Goal: Information Seeking & Learning: Compare options

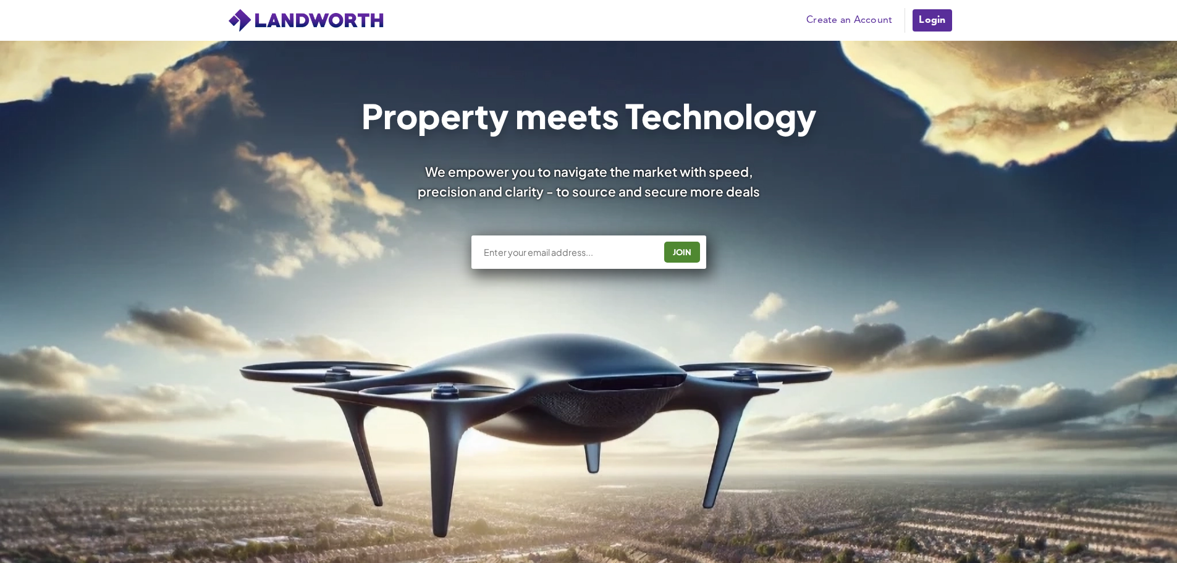
click at [942, 23] on link "Login" at bounding box center [931, 20] width 41 height 25
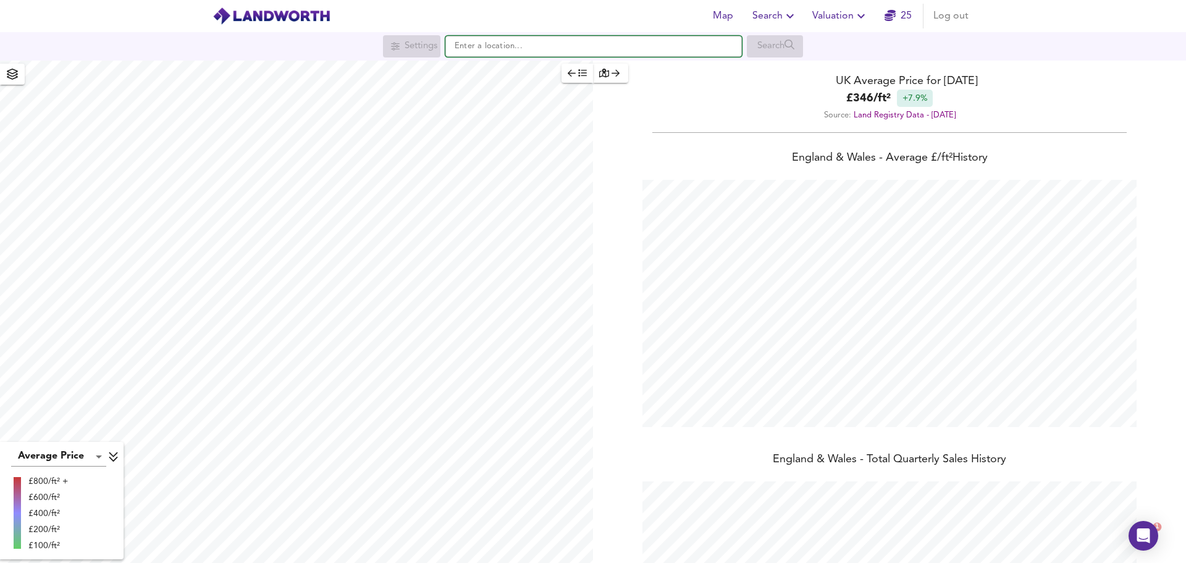
click at [468, 44] on input "text" at bounding box center [593, 46] width 297 height 21
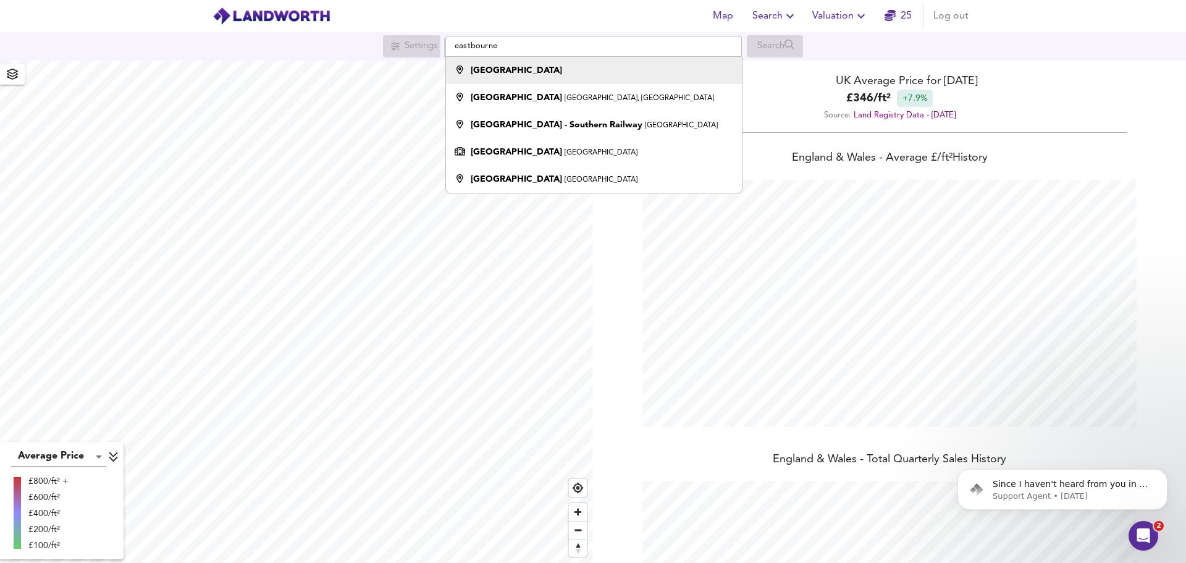
click at [506, 68] on strong "[GEOGRAPHIC_DATA]" at bounding box center [516, 70] width 91 height 9
type input "[GEOGRAPHIC_DATA]"
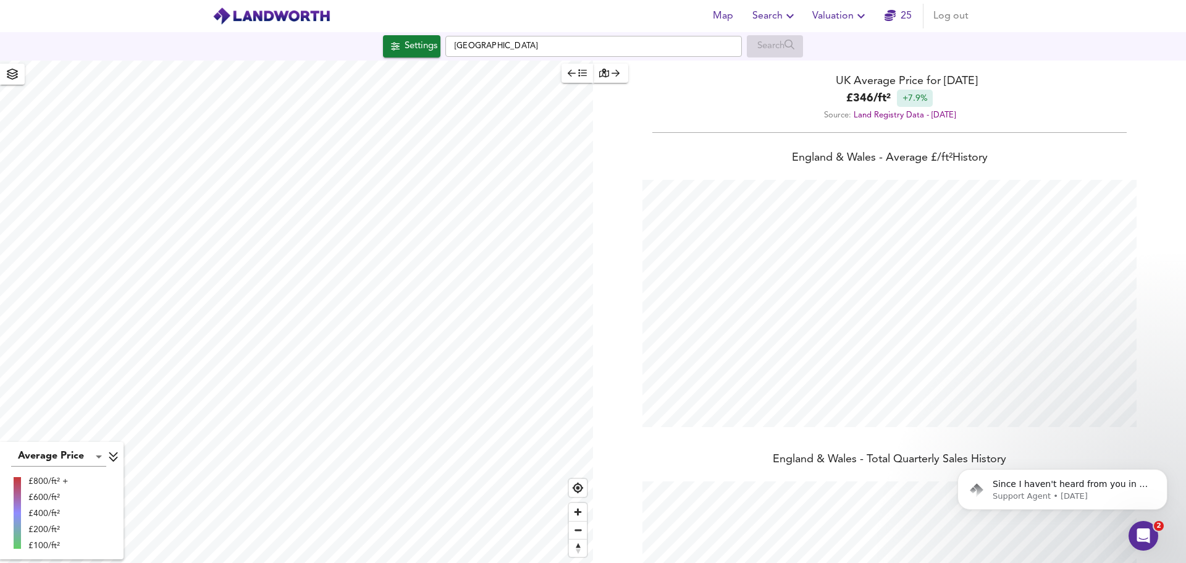
checkbox input "false"
checkbox input "true"
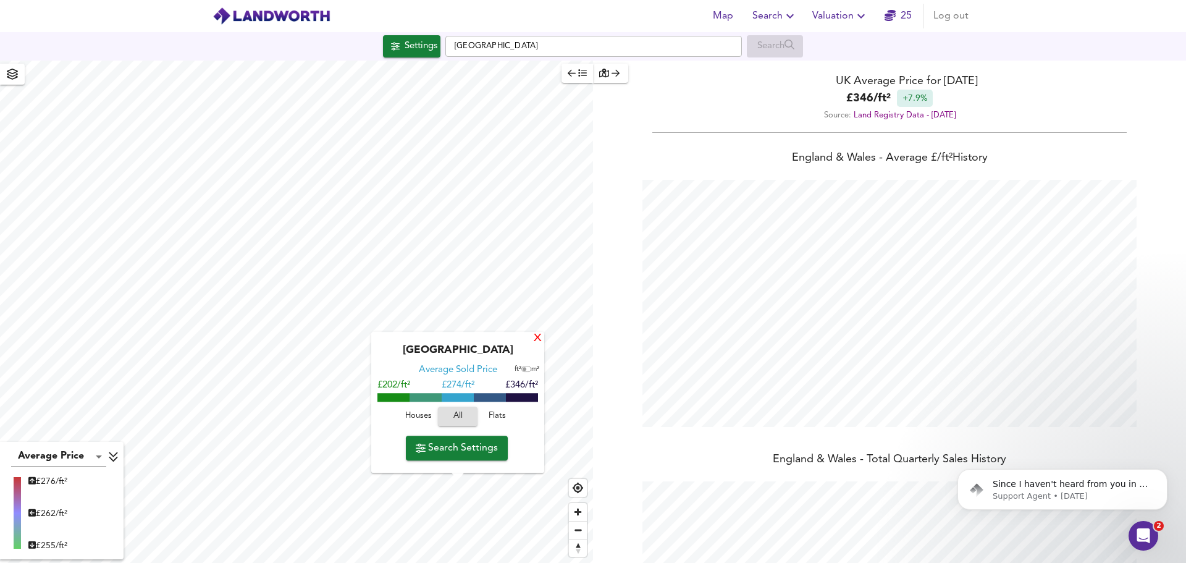
click at [536, 337] on div "X" at bounding box center [538, 339] width 11 height 12
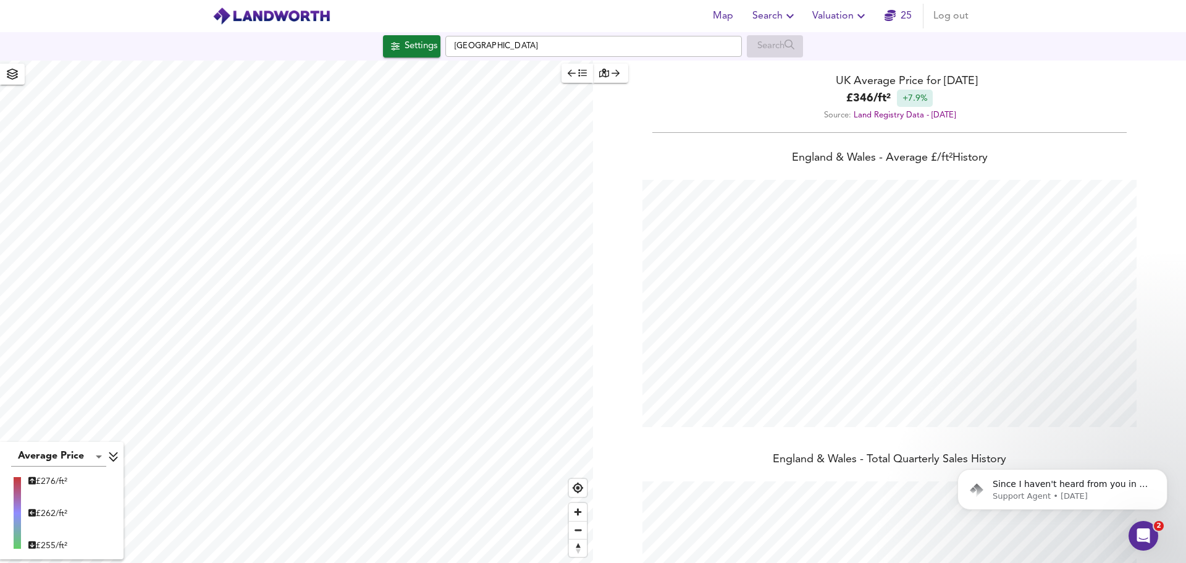
click at [578, 71] on icon "button" at bounding box center [582, 73] width 9 height 9
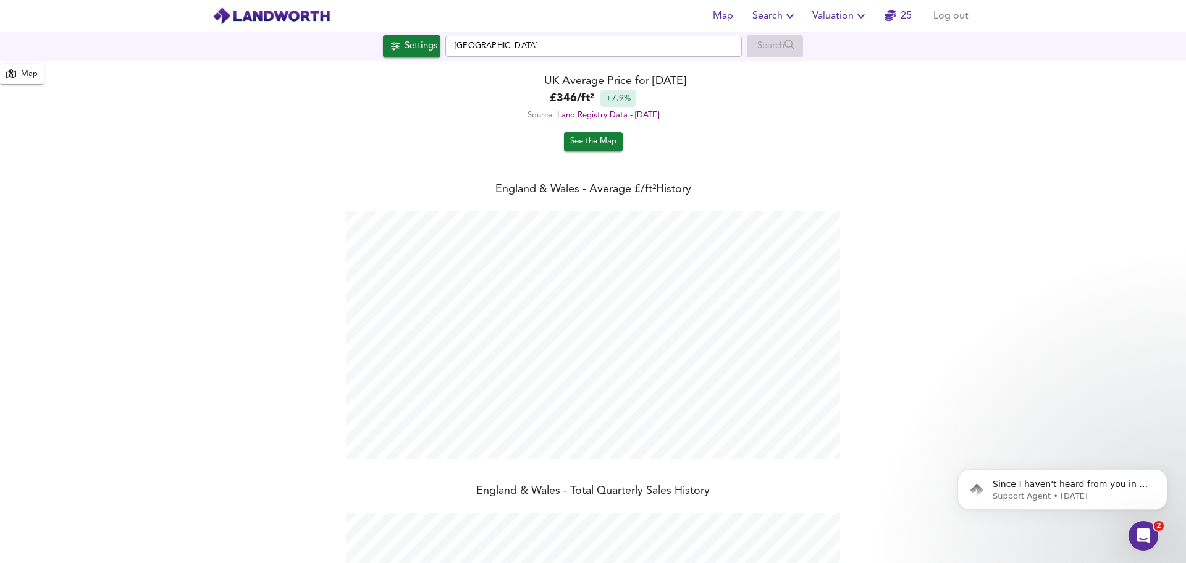
scroll to position [563, 1186]
click at [767, 19] on span "Search" at bounding box center [775, 15] width 45 height 17
click at [416, 53] on div "Settings" at bounding box center [421, 46] width 33 height 16
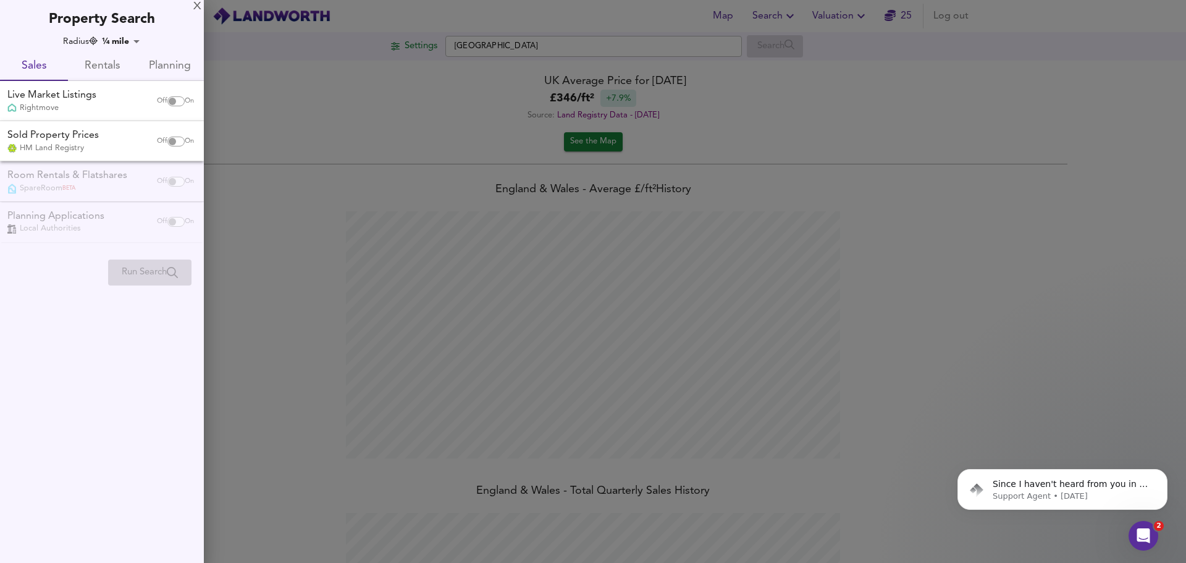
click at [916, 123] on div at bounding box center [593, 281] width 1186 height 563
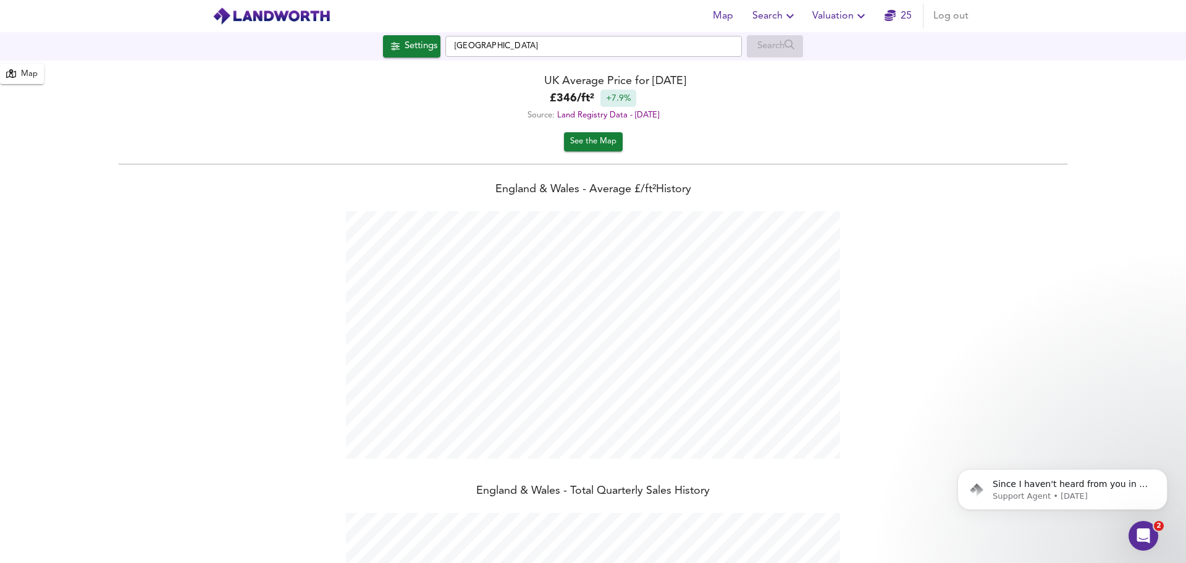
click at [729, 17] on span "Map" at bounding box center [723, 15] width 30 height 17
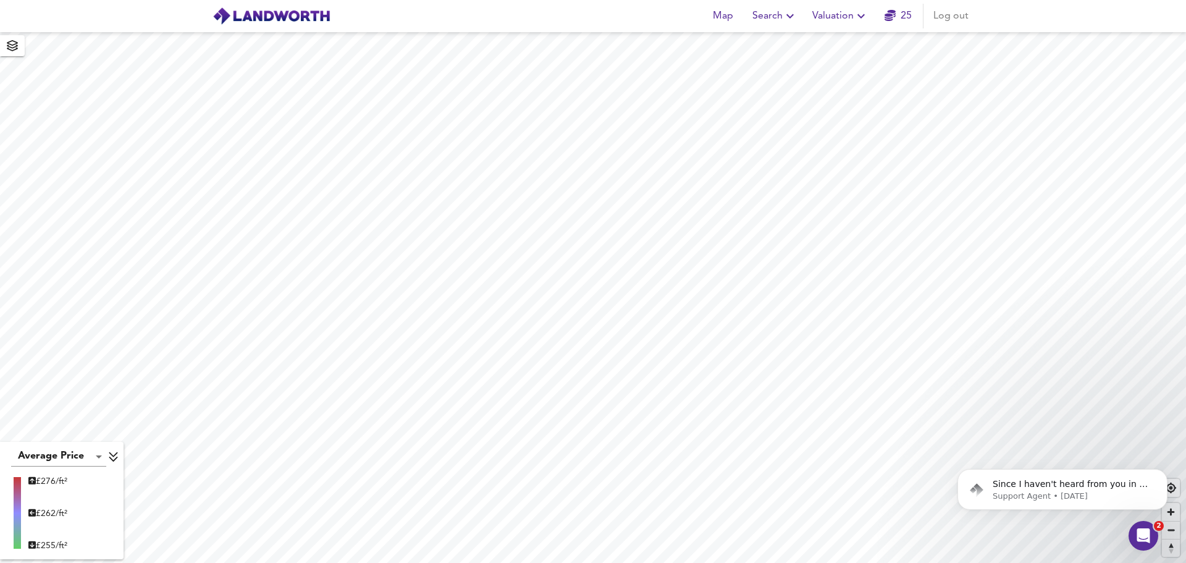
click at [772, 16] on span "Search" at bounding box center [775, 15] width 45 height 17
click at [779, 67] on li "Search History" at bounding box center [775, 67] width 122 height 22
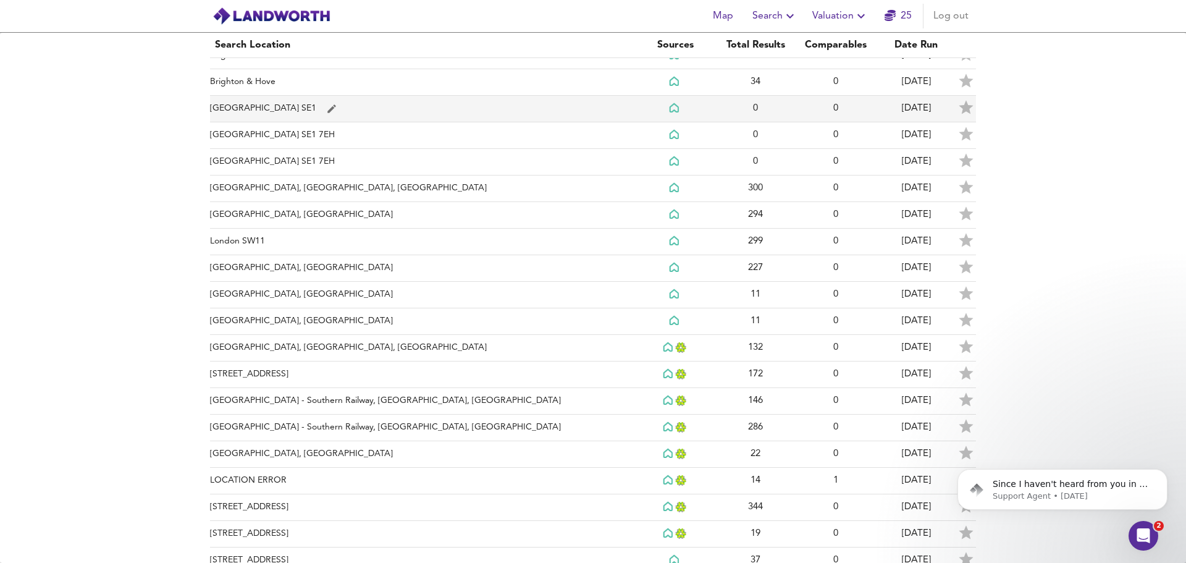
scroll to position [185, 0]
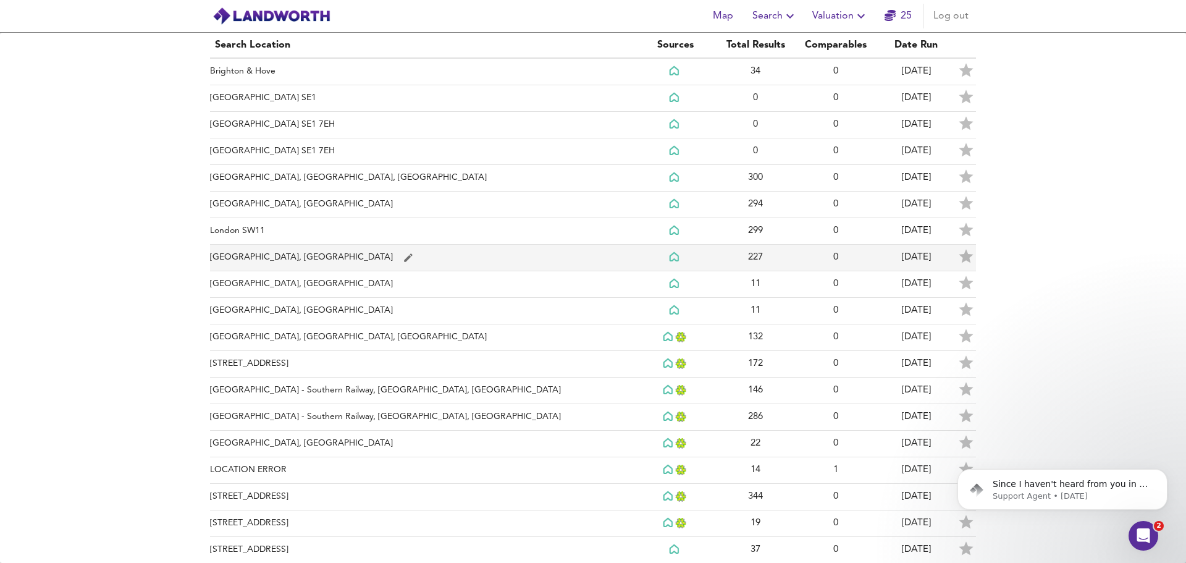
click at [262, 255] on td "Enys Road, Eastbourne" at bounding box center [422, 258] width 425 height 27
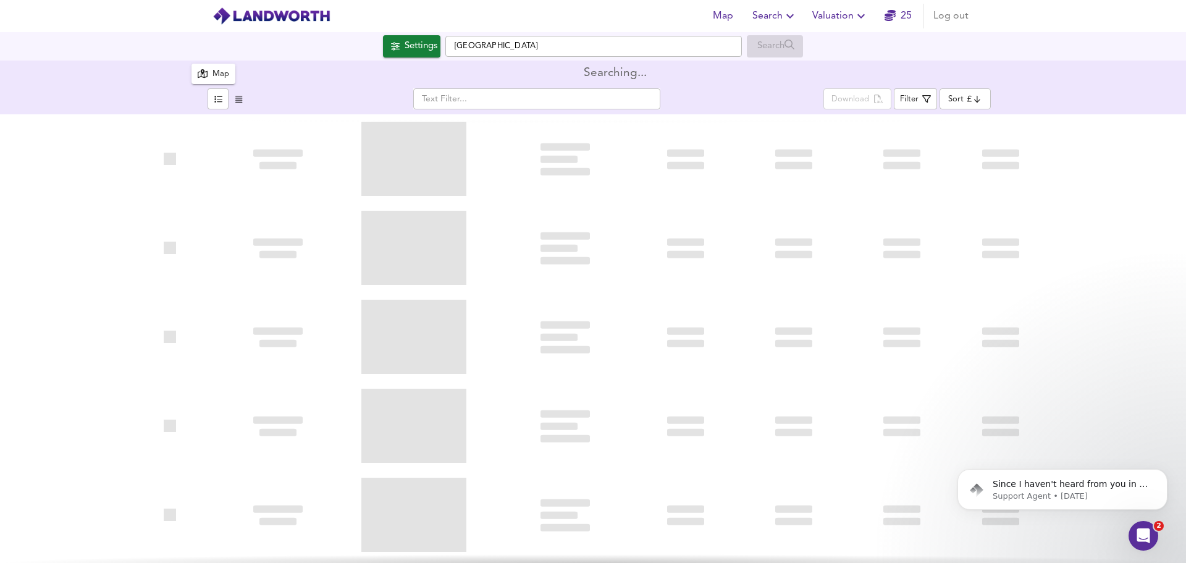
type input "bestdeal"
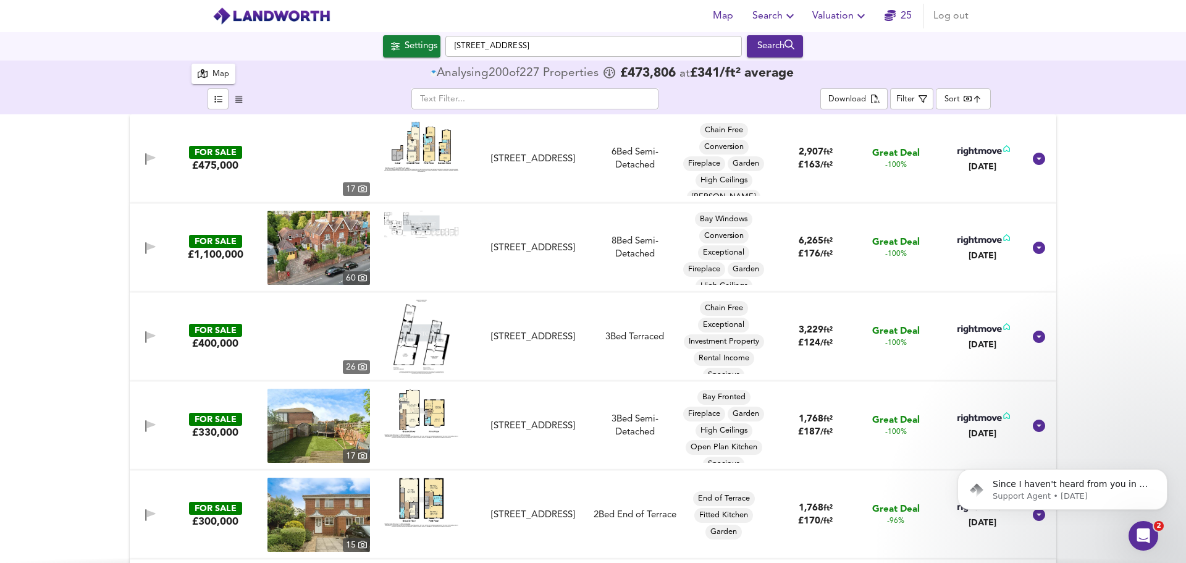
click at [948, 95] on body "Map Search Valuation 25 Log out Settings Enys Road, BN21 2DN Search 227 Results…" at bounding box center [593, 281] width 1186 height 563
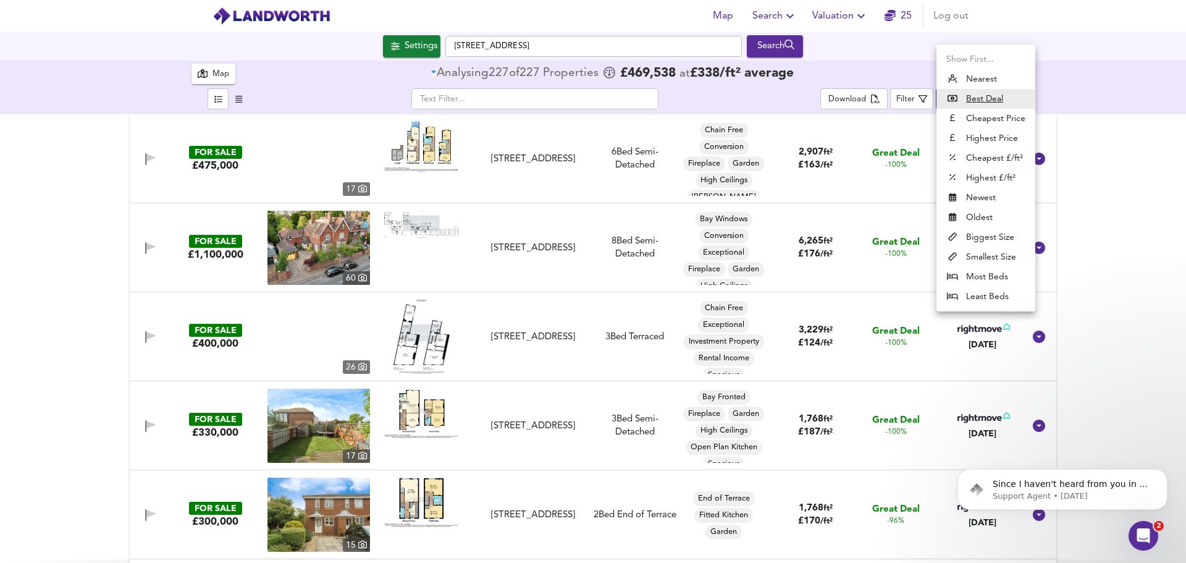
checkbox input "false"
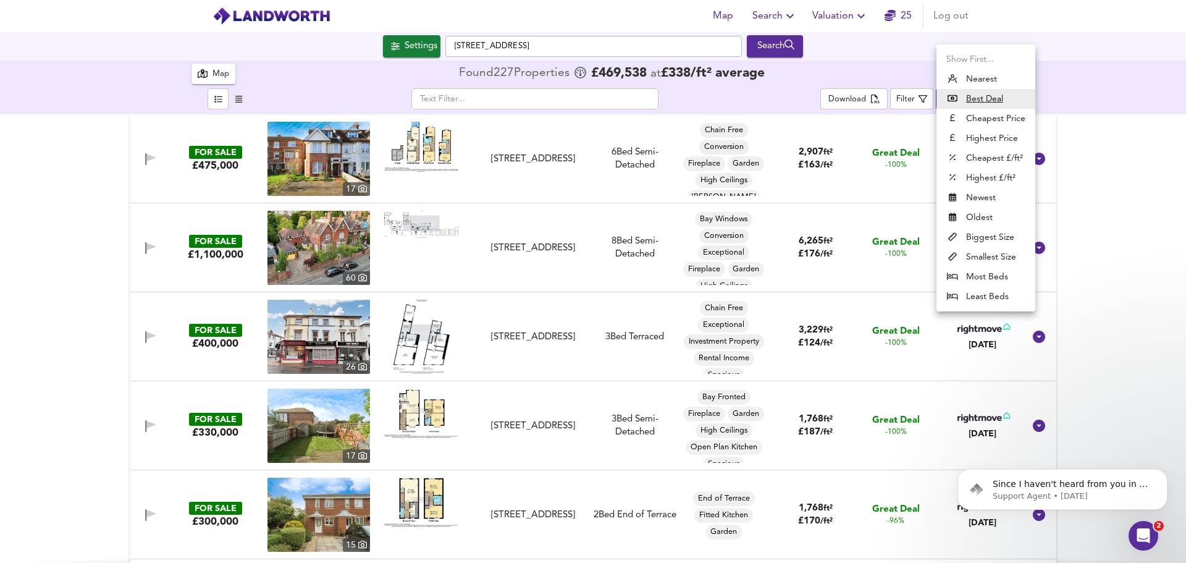
click at [950, 96] on icon at bounding box center [953, 98] width 10 height 9
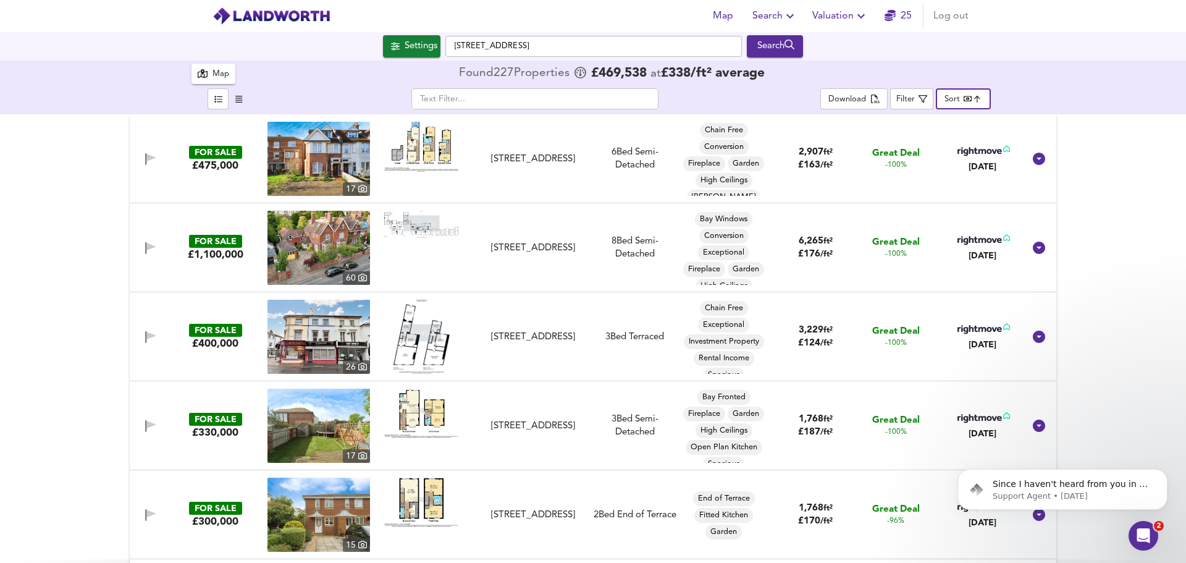
click at [973, 95] on body "Map Search Valuation 25 Log out Settings Enys Road, BN21 2DN Search X Enys Road…" at bounding box center [593, 281] width 1186 height 563
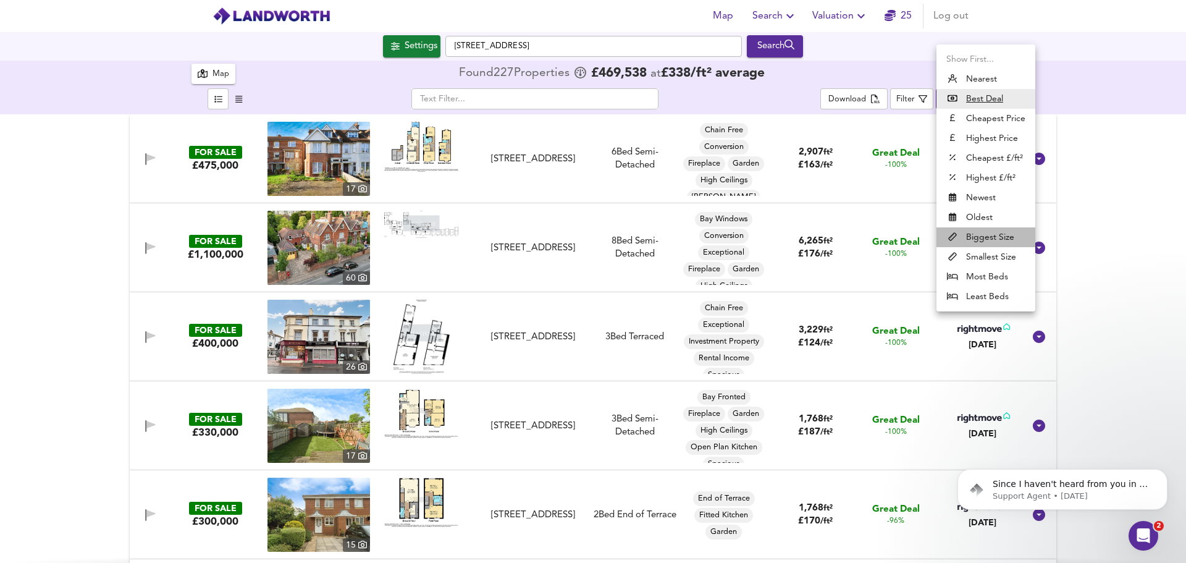
click at [992, 237] on li "Biggest Size" at bounding box center [986, 237] width 99 height 20
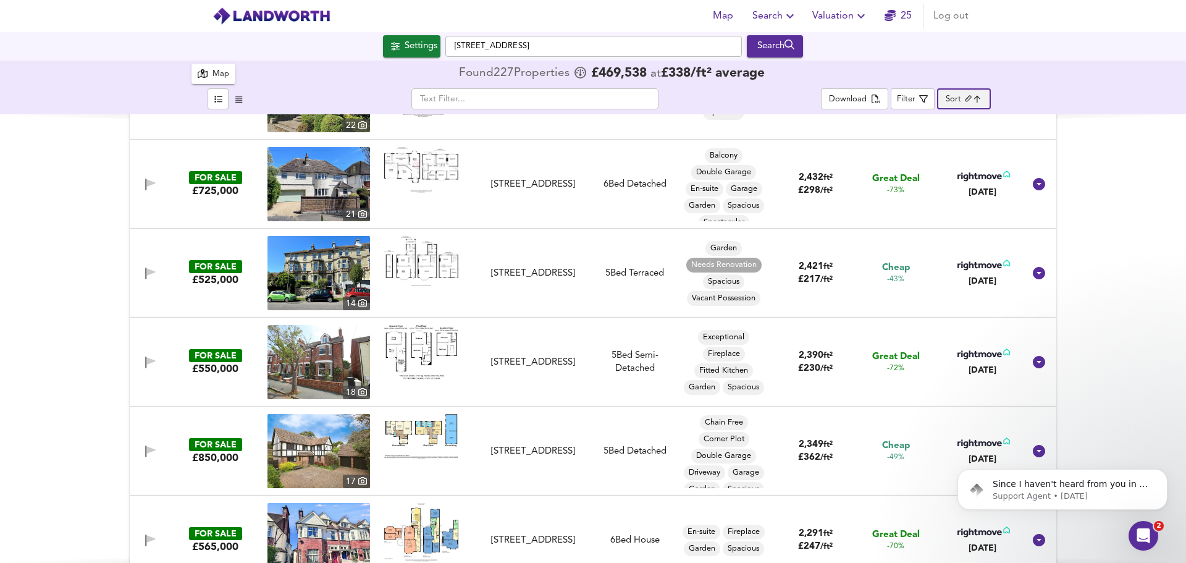
scroll to position [2162, 0]
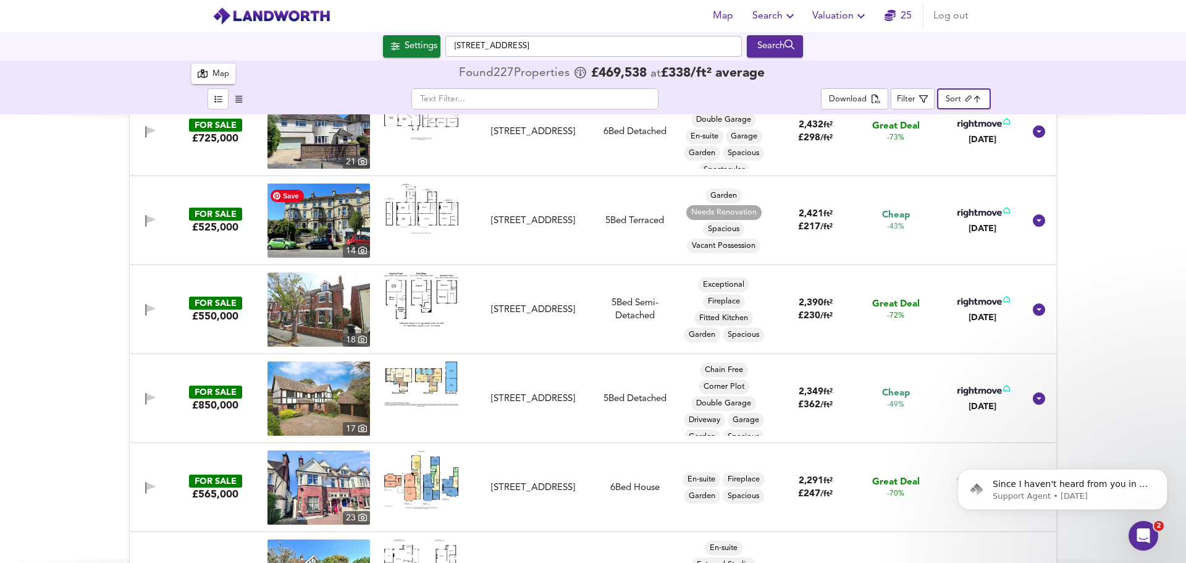
click at [285, 224] on img at bounding box center [319, 221] width 103 height 74
click at [432, 210] on img at bounding box center [421, 209] width 74 height 50
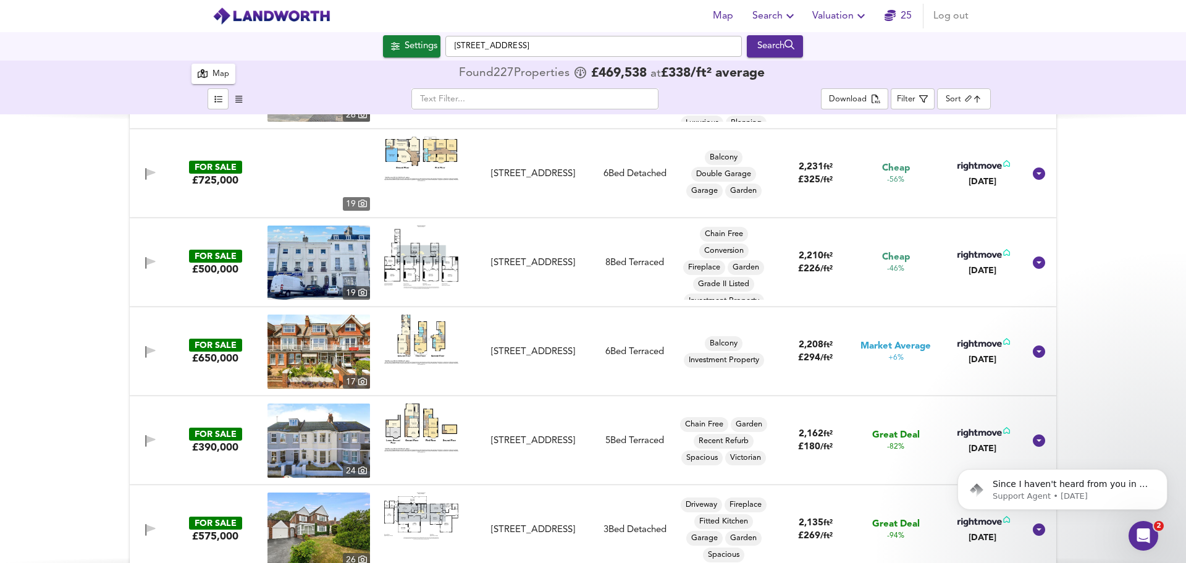
scroll to position [2842, 0]
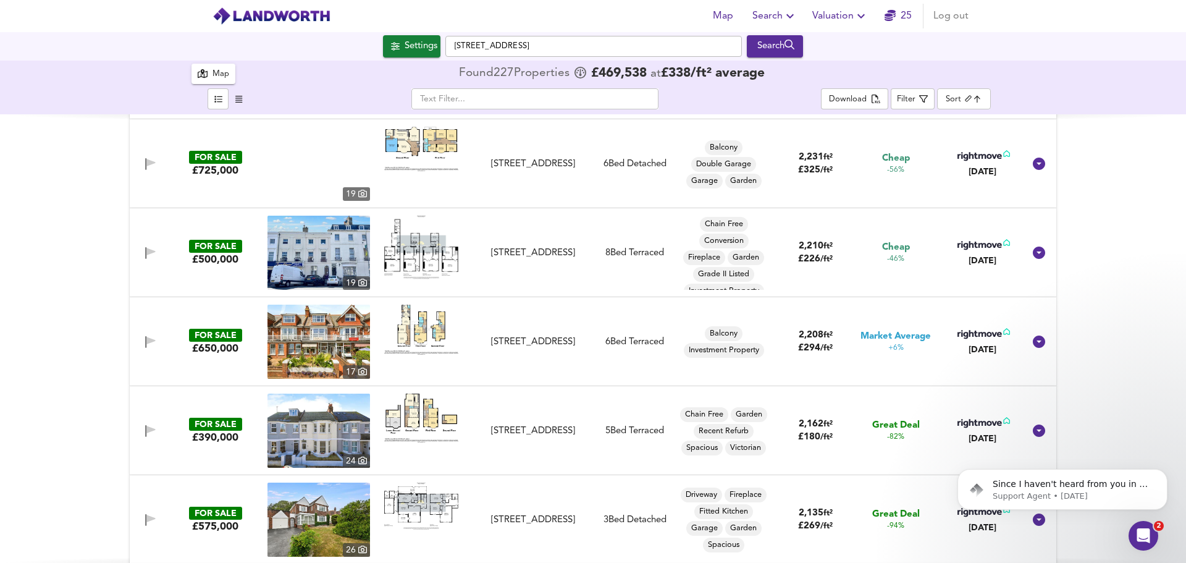
click at [439, 262] on img at bounding box center [421, 248] width 74 height 64
click at [533, 249] on div "Cornfield Terrace, Eastbourne, BN21 4NN" at bounding box center [533, 253] width 111 height 13
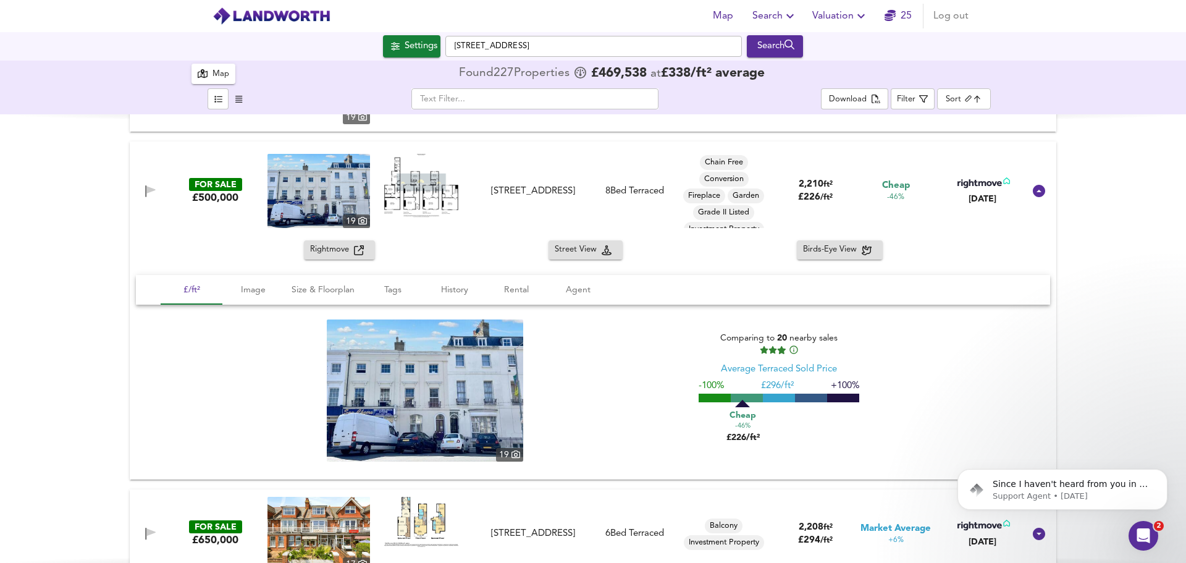
scroll to position [3027, 0]
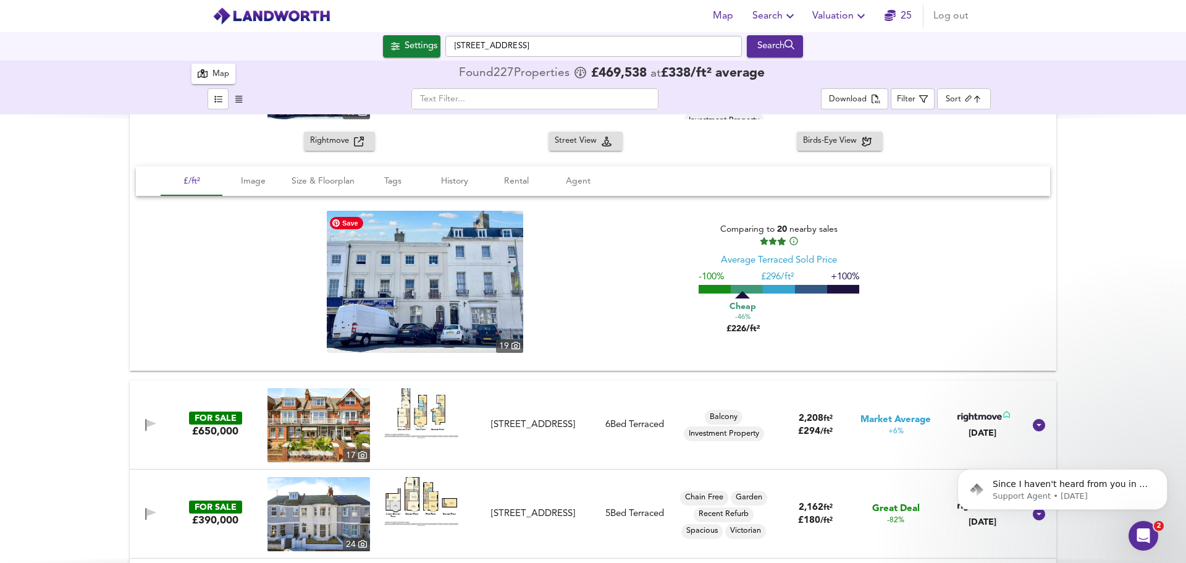
click at [456, 289] on img at bounding box center [425, 282] width 196 height 142
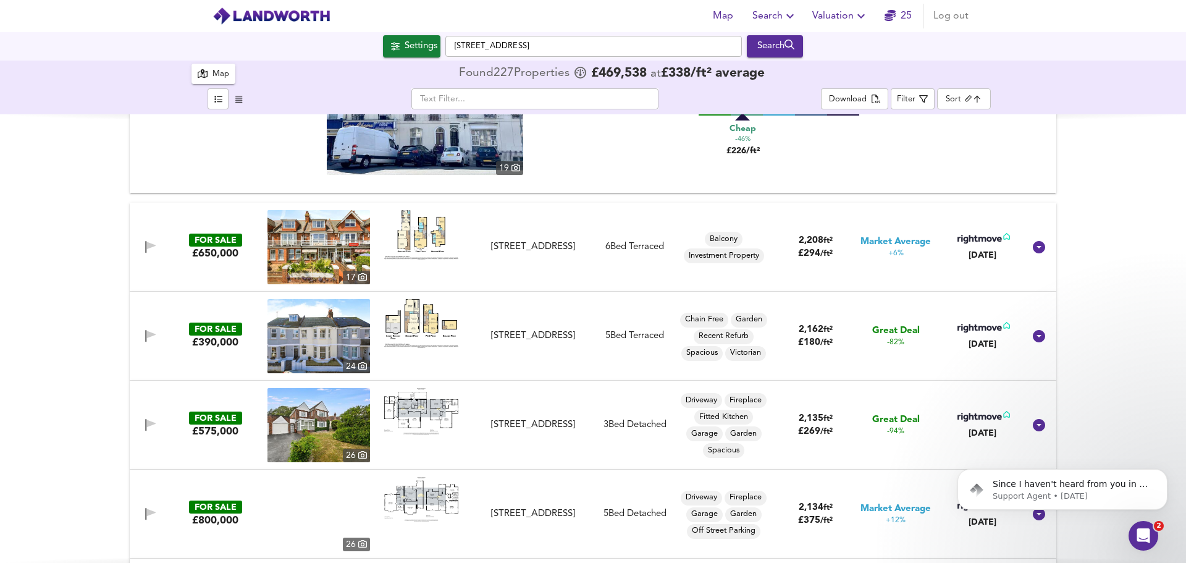
scroll to position [3213, 0]
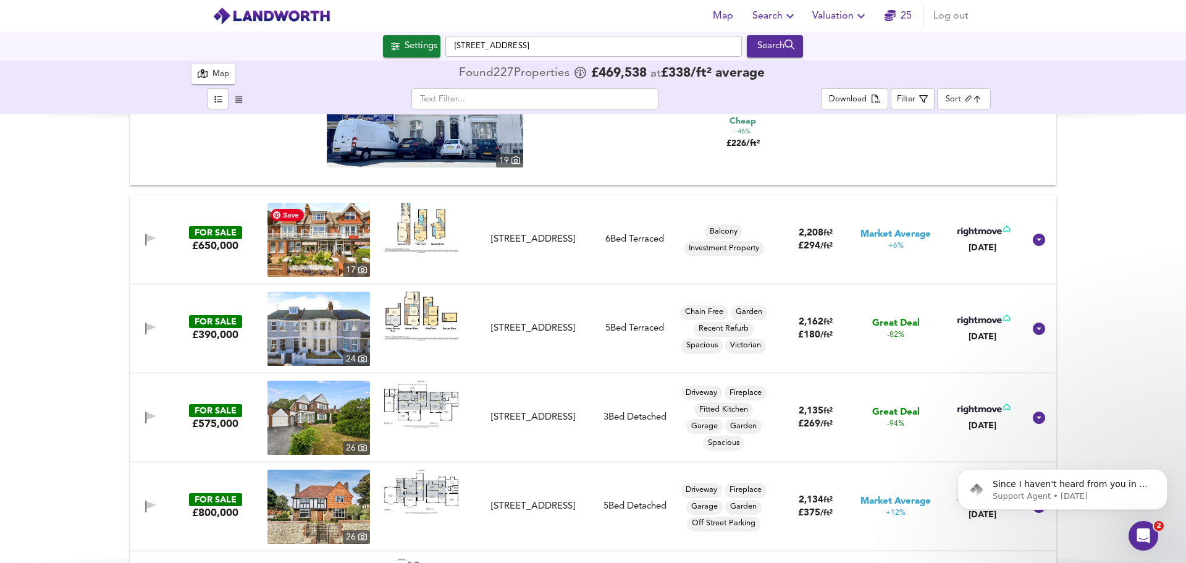
click at [350, 228] on img at bounding box center [319, 240] width 103 height 74
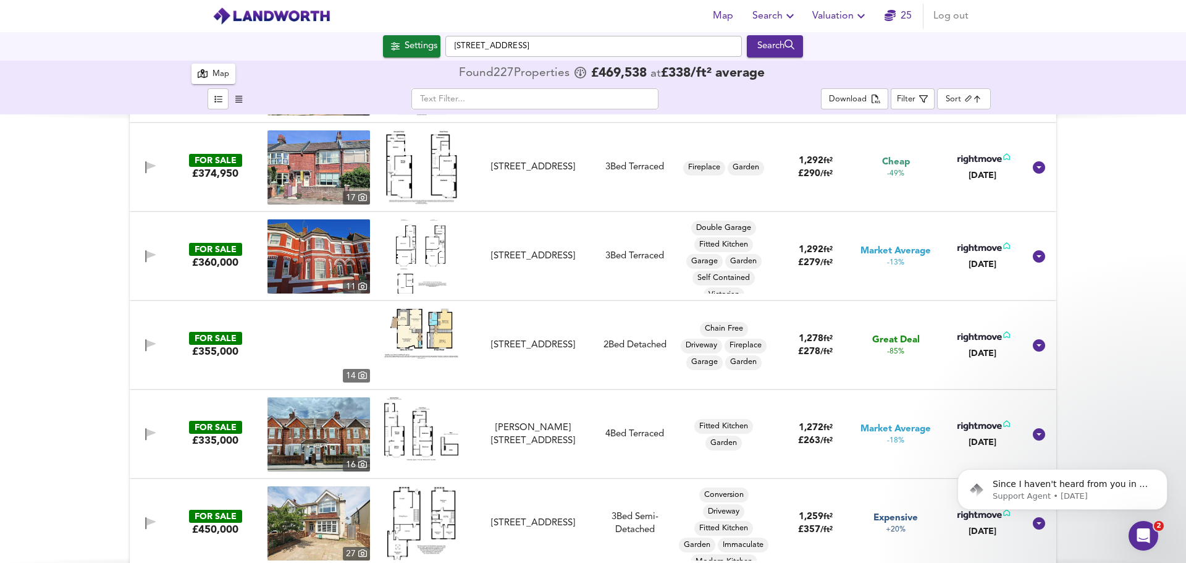
scroll to position [7970, 0]
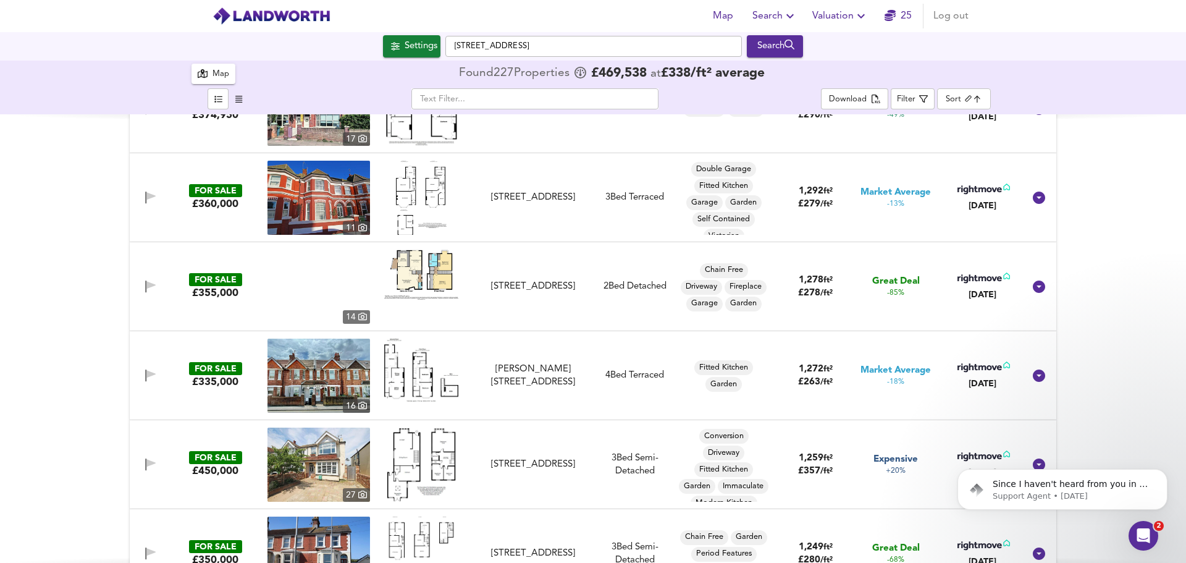
click at [423, 266] on img at bounding box center [421, 275] width 74 height 50
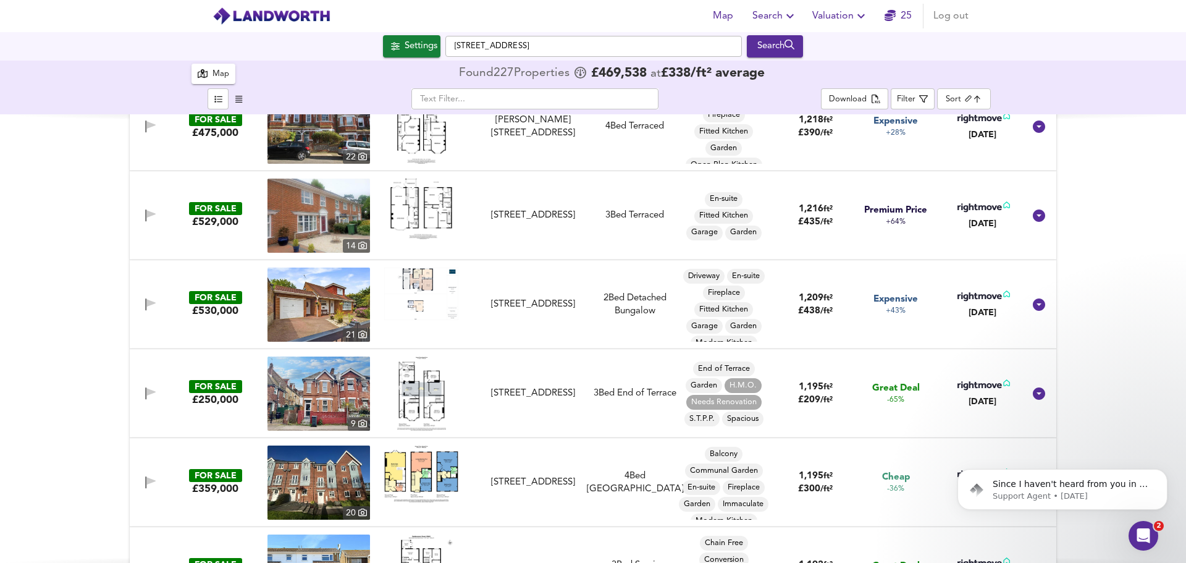
scroll to position [8959, 0]
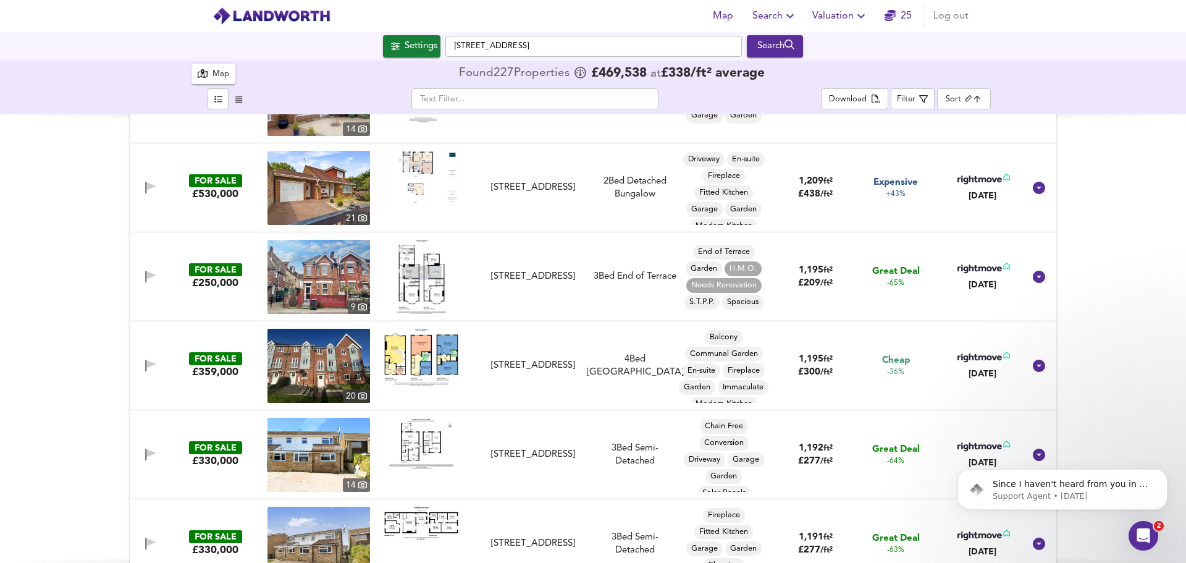
click at [424, 279] on img at bounding box center [421, 277] width 49 height 74
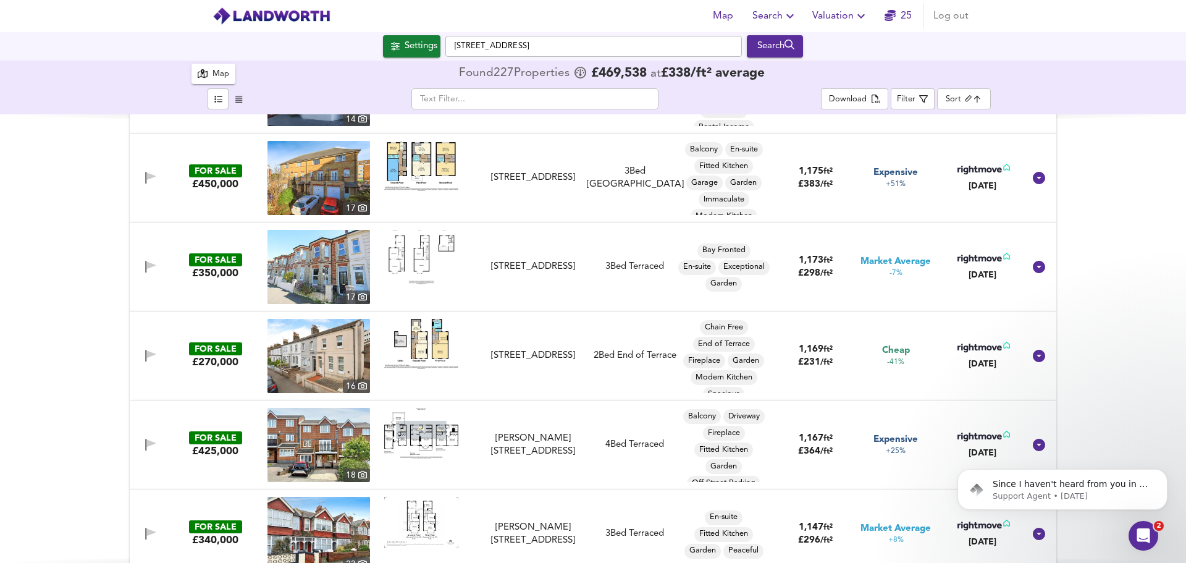
scroll to position [9515, 0]
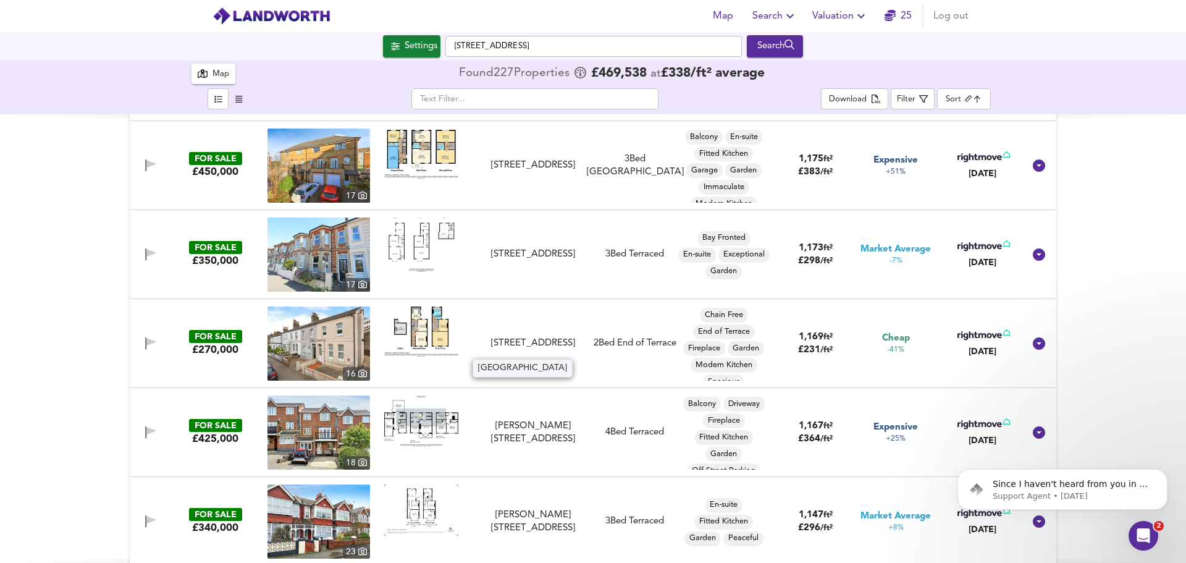
click at [506, 337] on div "Ashford Road, Eastbourne, BN21 3TB" at bounding box center [533, 343] width 111 height 13
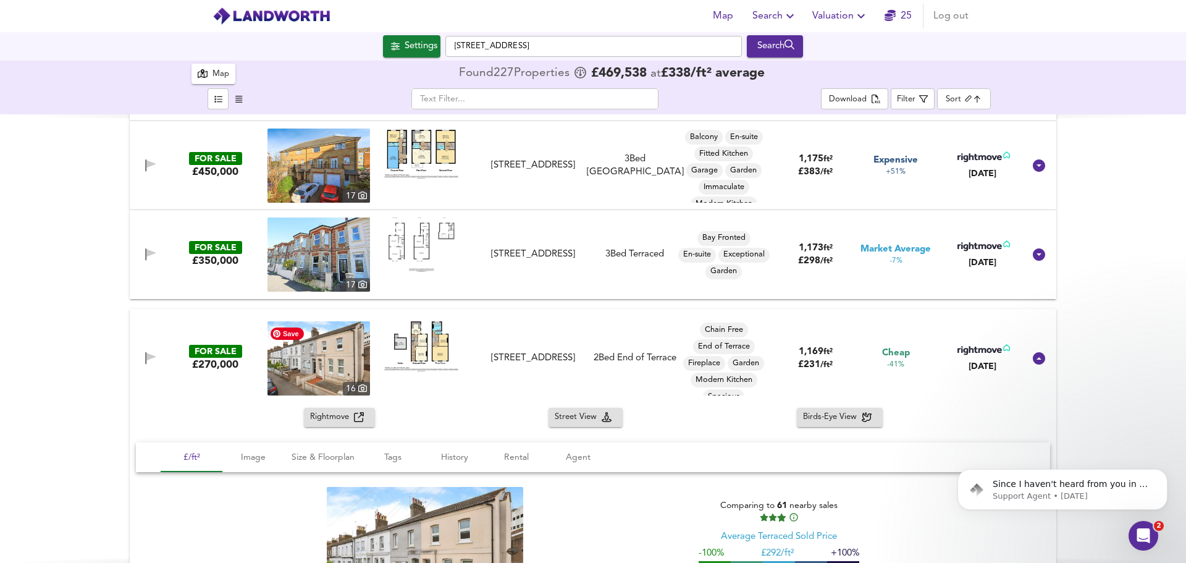
click at [339, 353] on img at bounding box center [319, 358] width 103 height 74
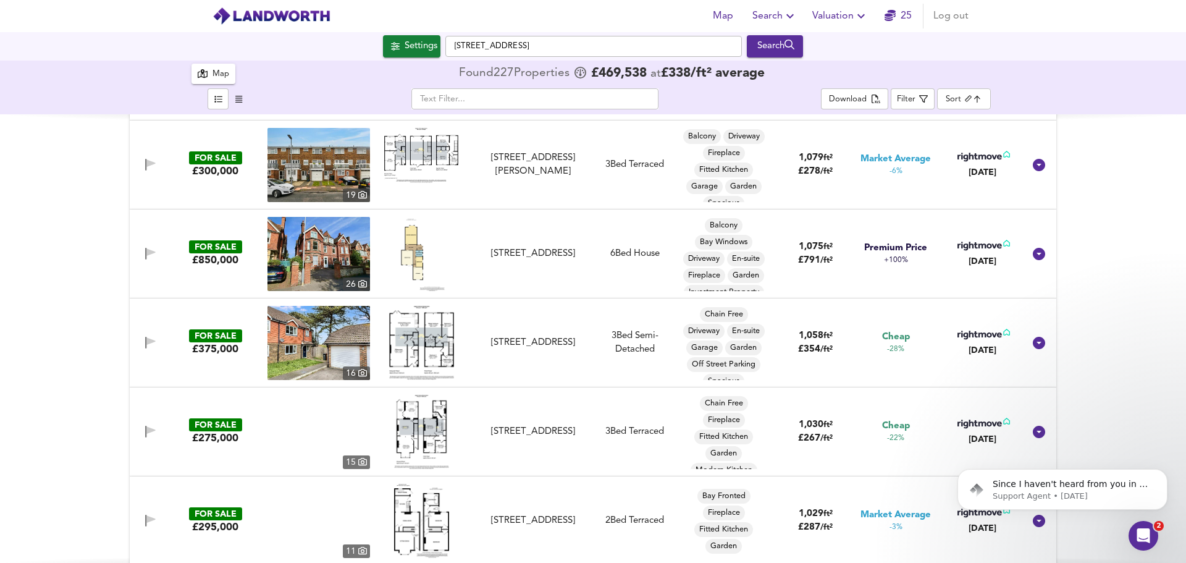
scroll to position [10874, 0]
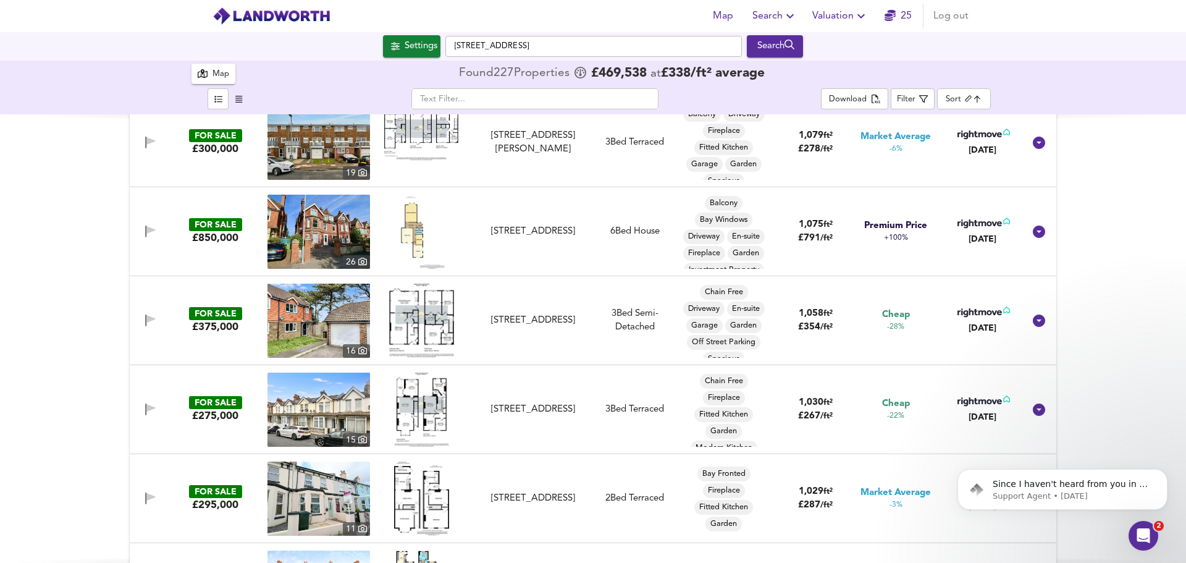
click at [956, 96] on body "Map Search Valuation 25 Log out Settings Enys Road, BN21 2DN Search 16 227 Resu…" at bounding box center [593, 281] width 1186 height 563
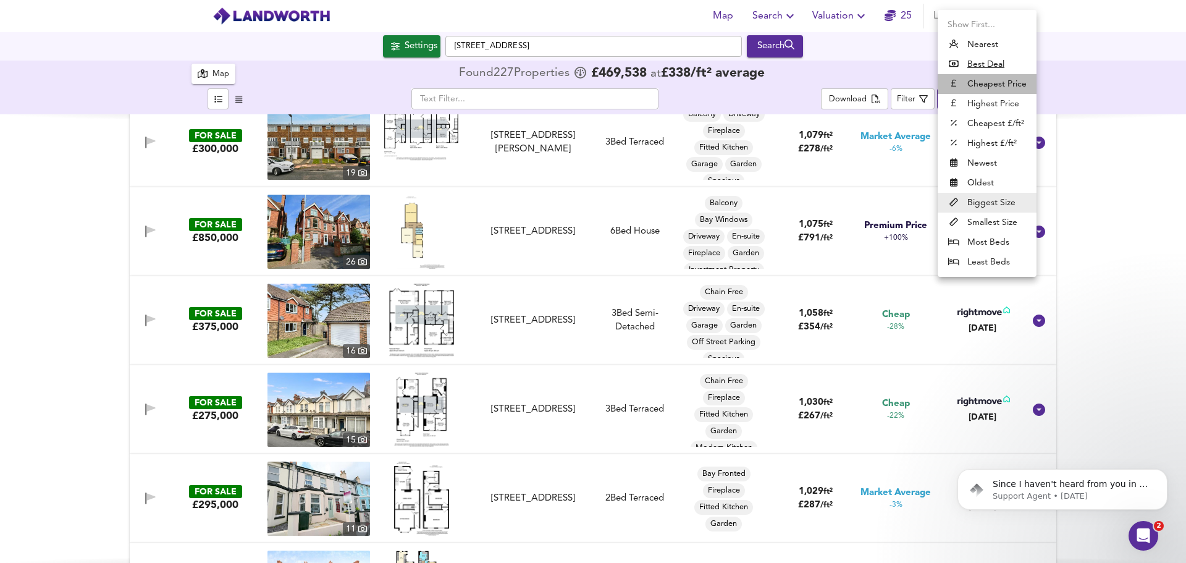
click at [995, 86] on li "Cheapest Price" at bounding box center [987, 84] width 99 height 20
type input "cheapest"
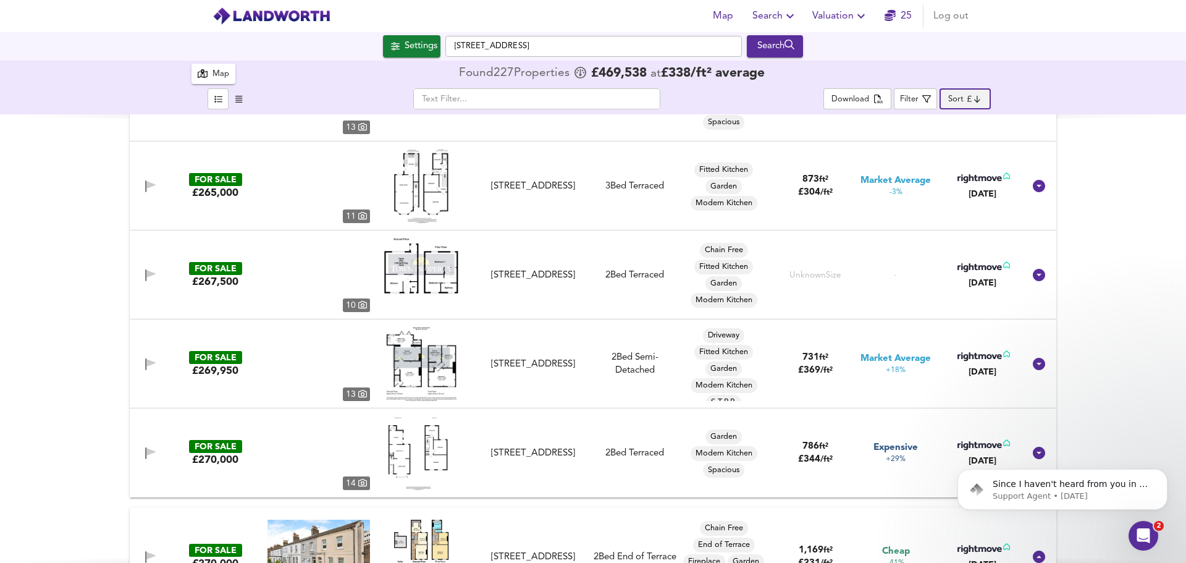
scroll to position [0, 0]
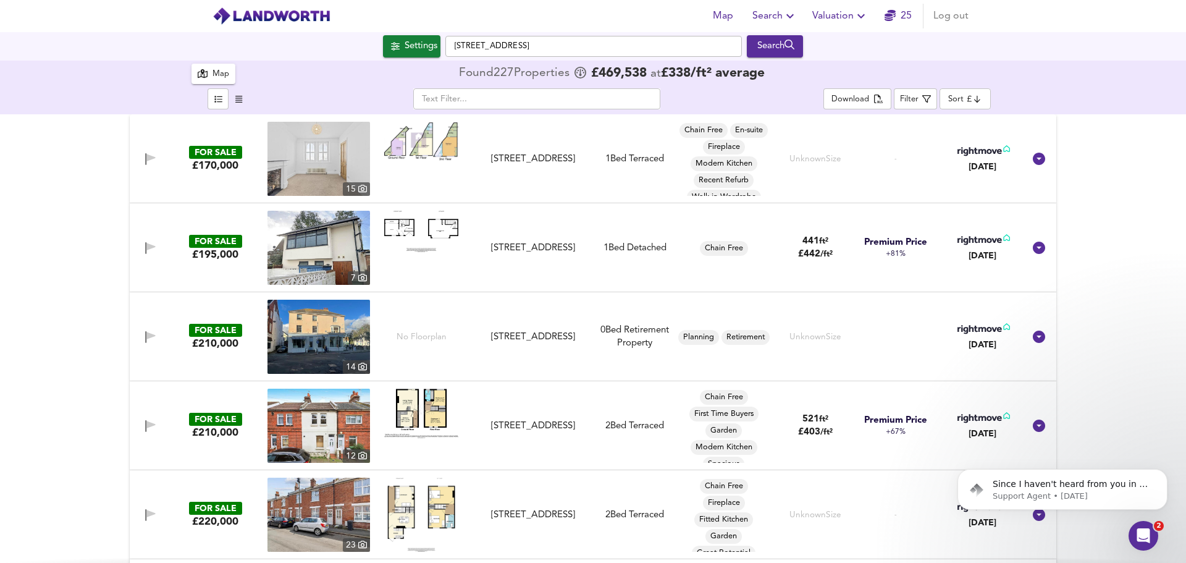
click at [219, 159] on div "£170,000" at bounding box center [215, 166] width 46 height 14
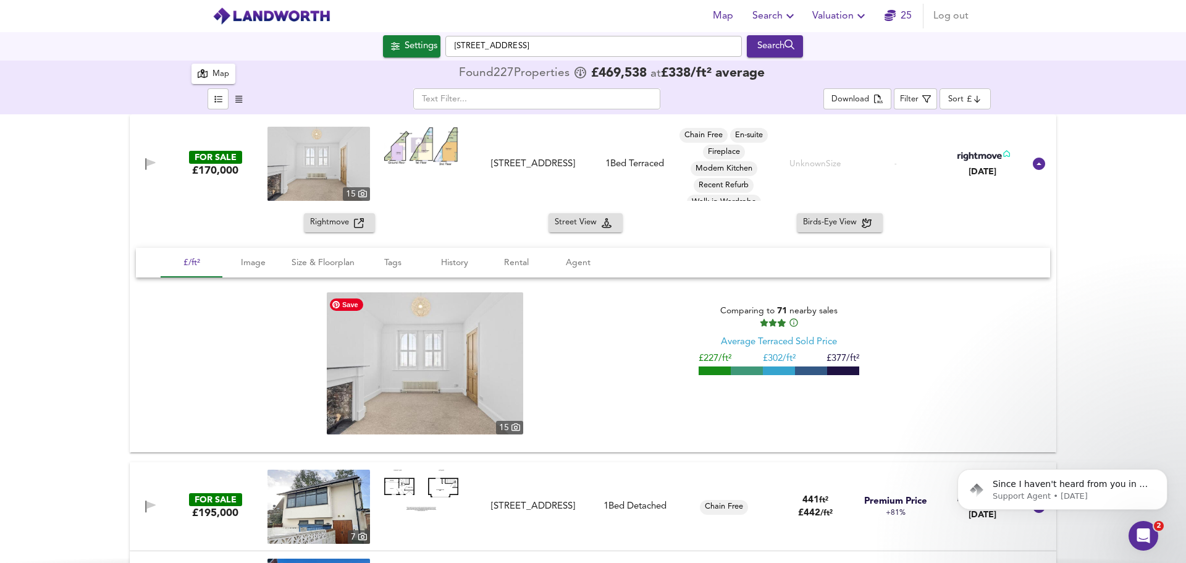
click at [449, 340] on img at bounding box center [425, 363] width 196 height 142
click at [1032, 167] on icon at bounding box center [1039, 163] width 15 height 15
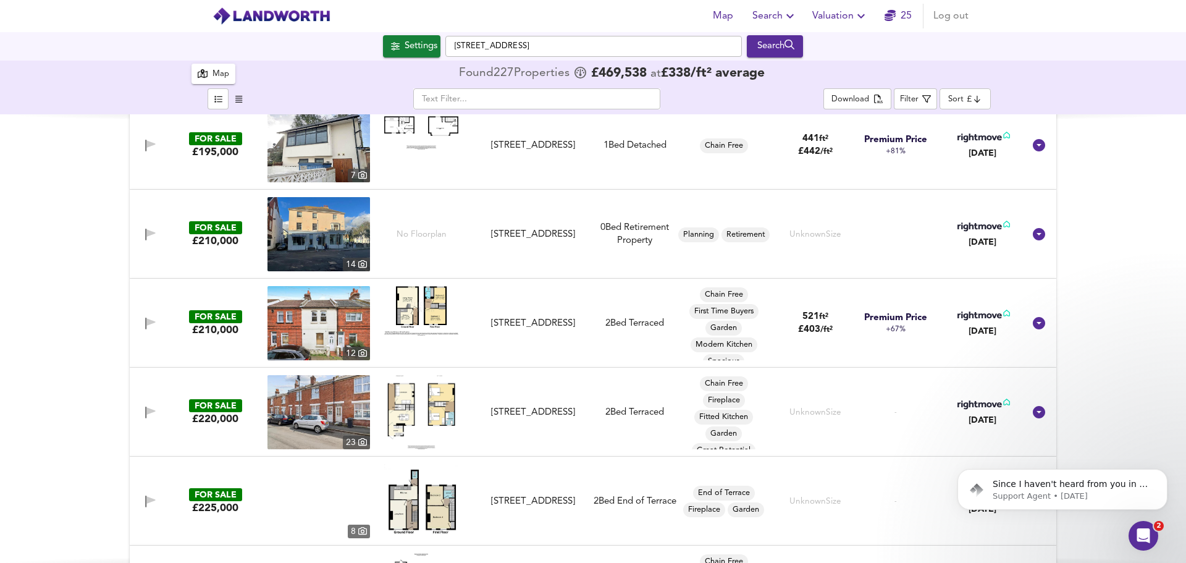
scroll to position [124, 0]
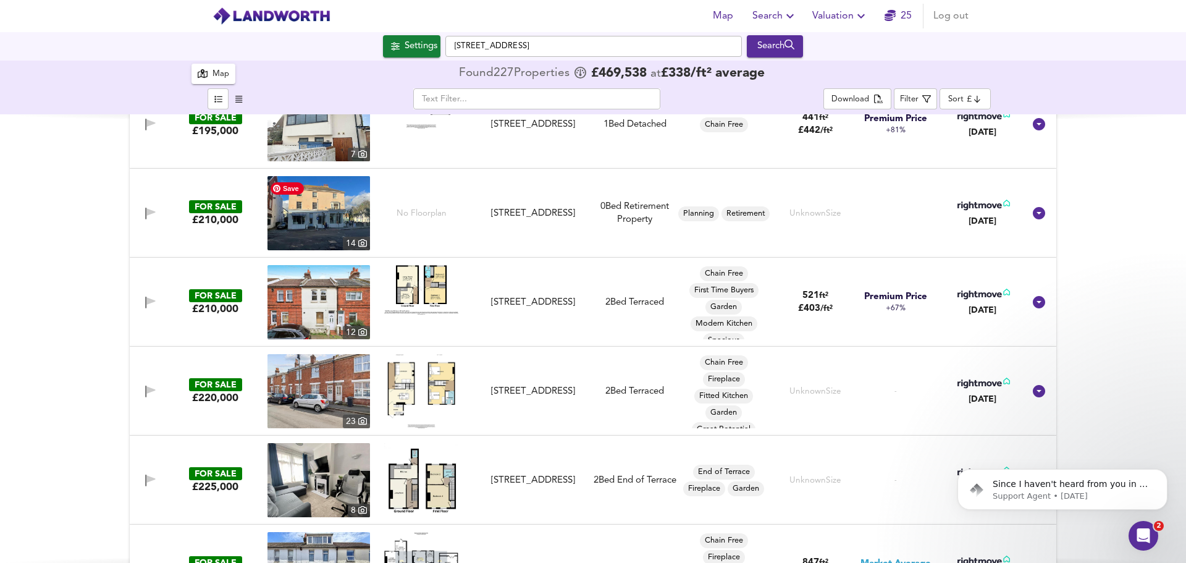
click at [322, 211] on img at bounding box center [319, 213] width 103 height 74
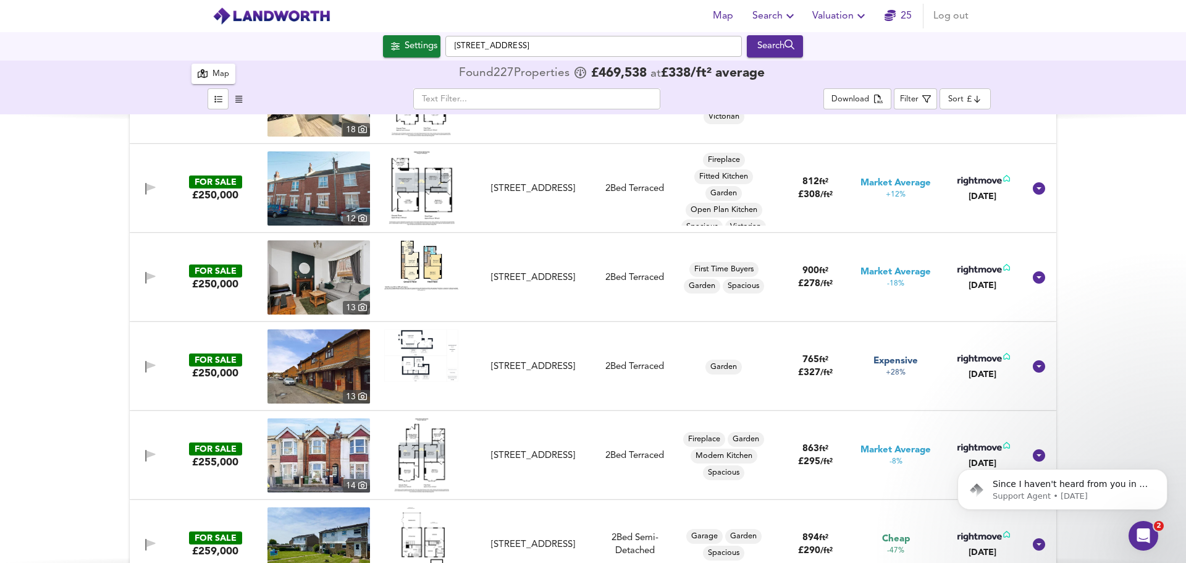
scroll to position [1668, 0]
